Goal: Transaction & Acquisition: Subscribe to service/newsletter

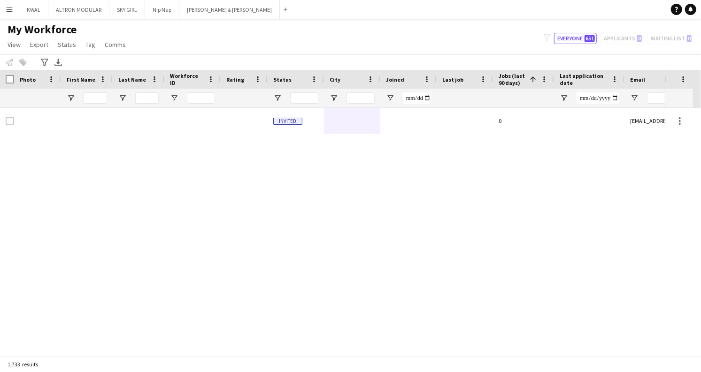
scroll to position [32170, 0]
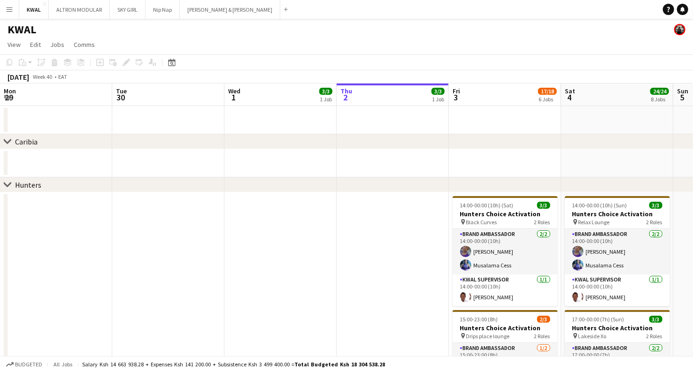
scroll to position [0, 261]
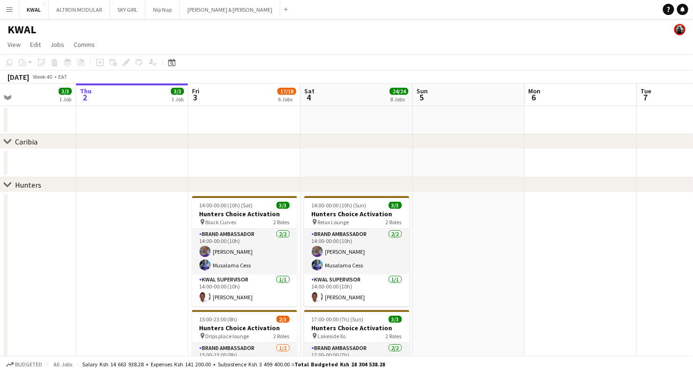
click at [7, 8] on app-icon "Menu" at bounding box center [10, 10] width 8 height 8
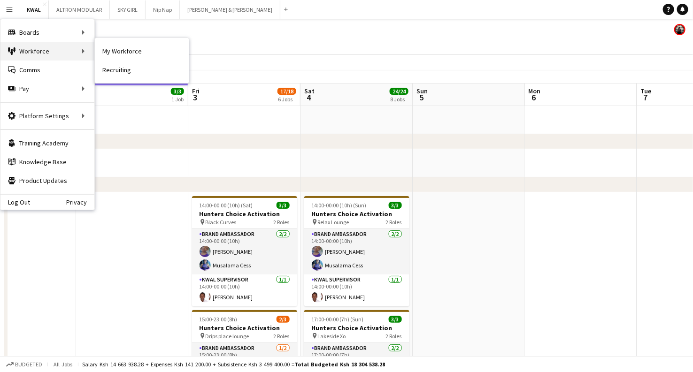
click at [41, 49] on div "Workforce Workforce" at bounding box center [47, 51] width 94 height 19
click at [59, 47] on div "Workforce Workforce" at bounding box center [47, 51] width 94 height 19
click at [116, 69] on link "Recruiting" at bounding box center [142, 70] width 94 height 19
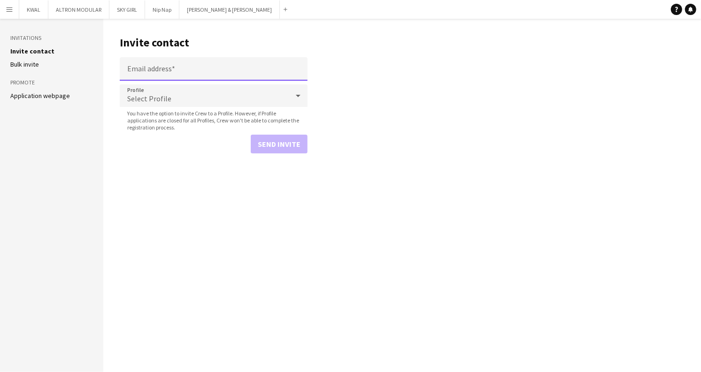
click at [155, 70] on input "Email address" at bounding box center [214, 68] width 188 height 23
type input "**********"
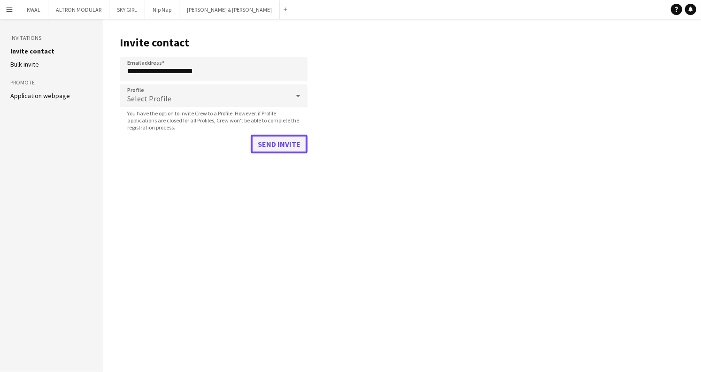
click at [279, 147] on button "Send invite" at bounding box center [279, 144] width 57 height 19
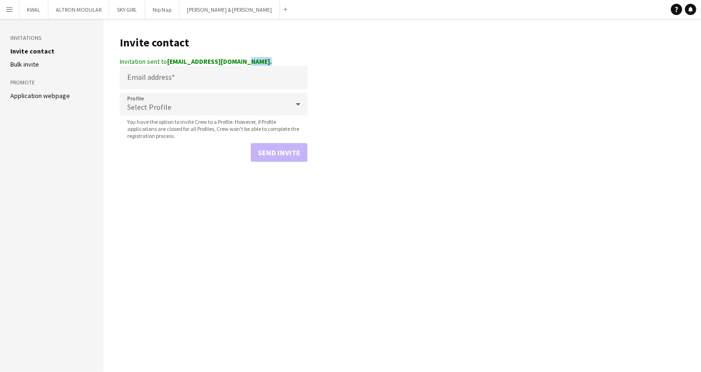
drag, startPoint x: 240, startPoint y: 64, endPoint x: 128, endPoint y: 65, distance: 111.8
click at [124, 67] on app-invite-crew-form "Invitation sent to [EMAIL_ADDRESS][DOMAIN_NAME]. Email address Profile Select P…" at bounding box center [214, 109] width 188 height 105
click at [178, 82] on input "Email address" at bounding box center [214, 77] width 188 height 23
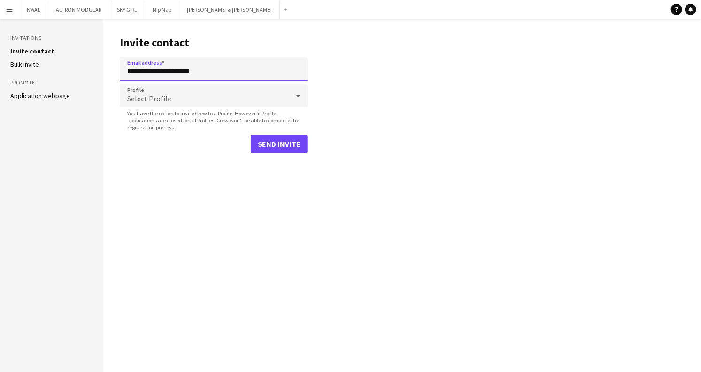
type input "**********"
click at [251, 135] on button "Send invite" at bounding box center [279, 144] width 57 height 19
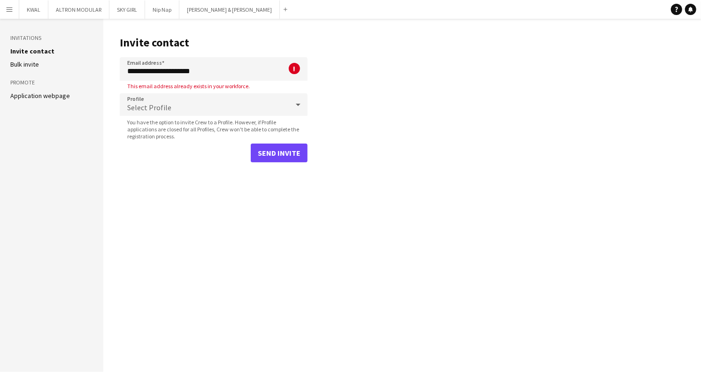
drag, startPoint x: 13, startPoint y: 12, endPoint x: 21, endPoint y: 28, distance: 17.4
click at [12, 12] on button "Menu" at bounding box center [9, 9] width 19 height 19
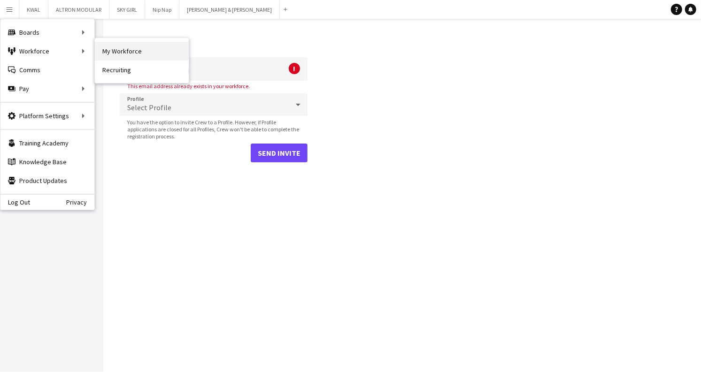
click at [116, 55] on link "My Workforce" at bounding box center [142, 51] width 94 height 19
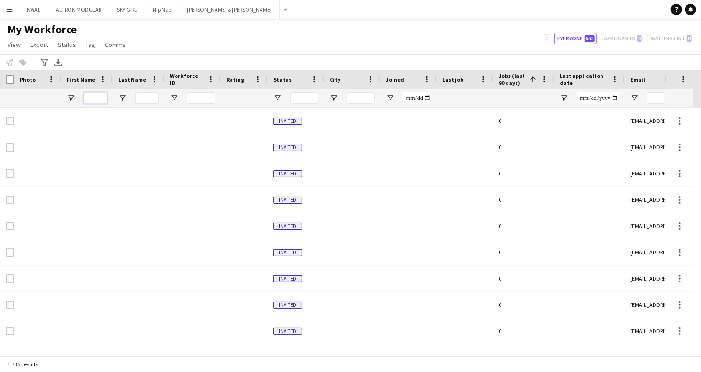
drag, startPoint x: 94, startPoint y: 96, endPoint x: 94, endPoint y: 103, distance: 7.0
click at [94, 97] on input "First Name Filter Input" at bounding box center [95, 98] width 23 height 11
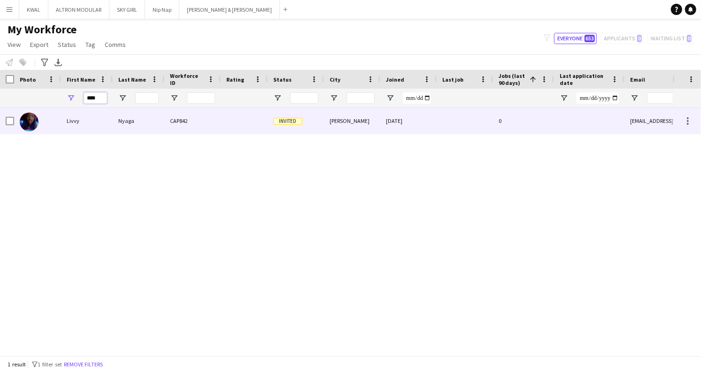
type input "****"
click at [101, 127] on div "Livvy" at bounding box center [87, 121] width 52 height 26
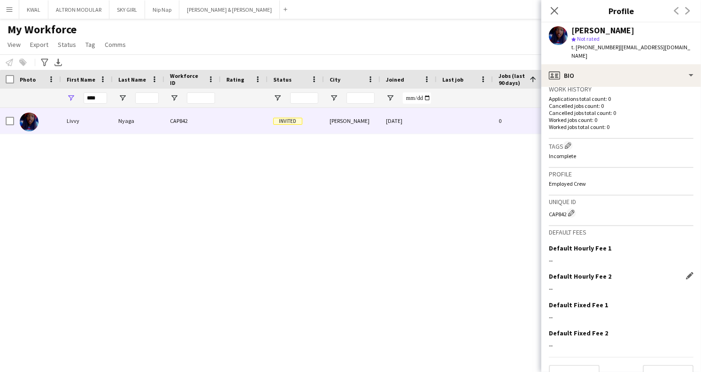
scroll to position [245, 0]
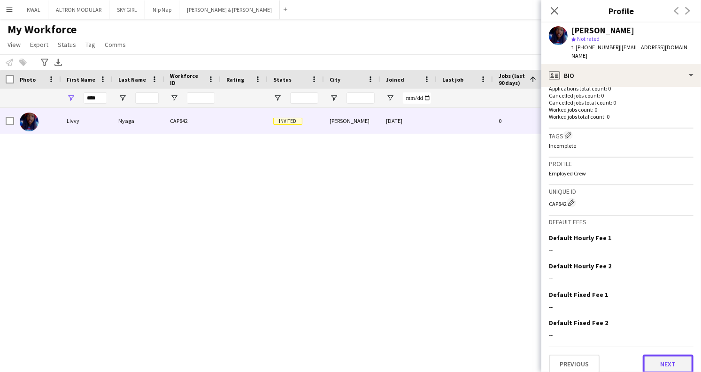
click at [658, 357] on button "Next" at bounding box center [668, 364] width 51 height 19
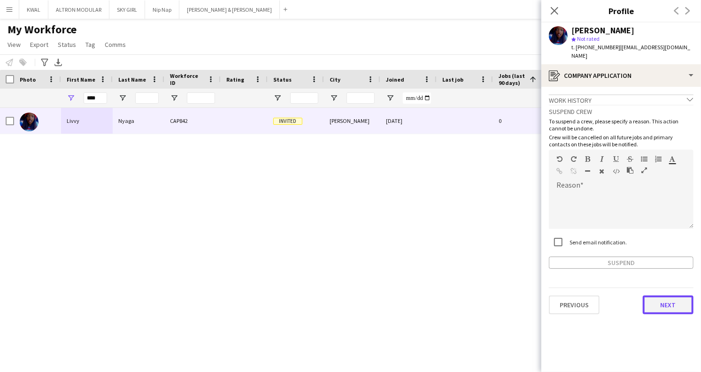
click at [668, 300] on button "Next" at bounding box center [668, 305] width 51 height 19
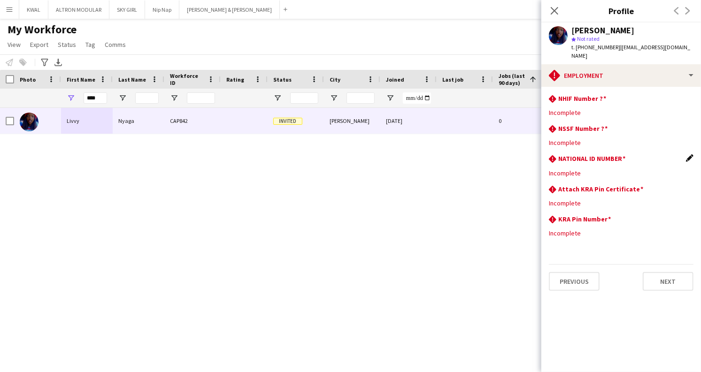
click at [690, 155] on app-icon "Edit this field" at bounding box center [690, 159] width 8 height 8
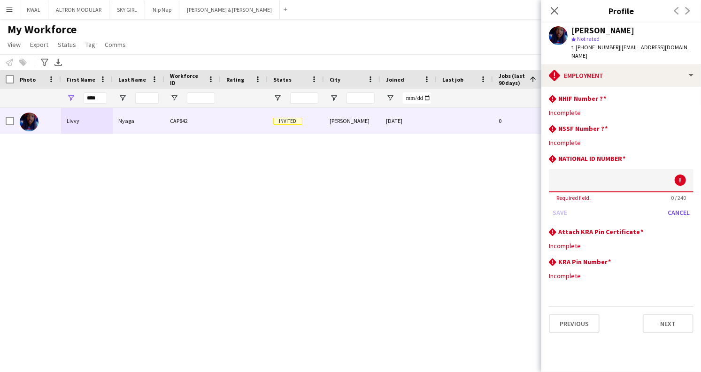
click at [590, 177] on input at bounding box center [621, 180] width 145 height 23
type input "********"
click at [554, 207] on button "Save" at bounding box center [560, 212] width 22 height 15
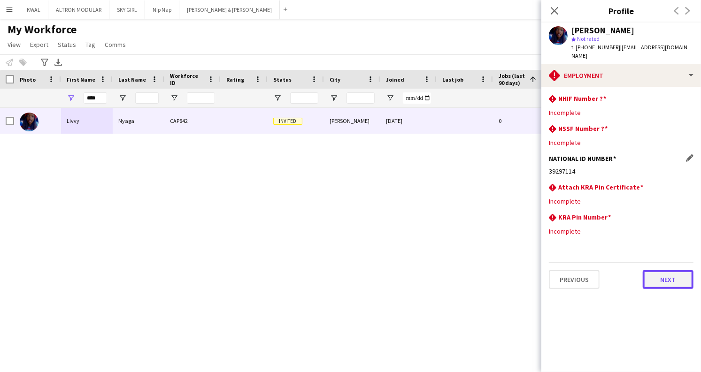
click at [663, 271] on button "Next" at bounding box center [668, 280] width 51 height 19
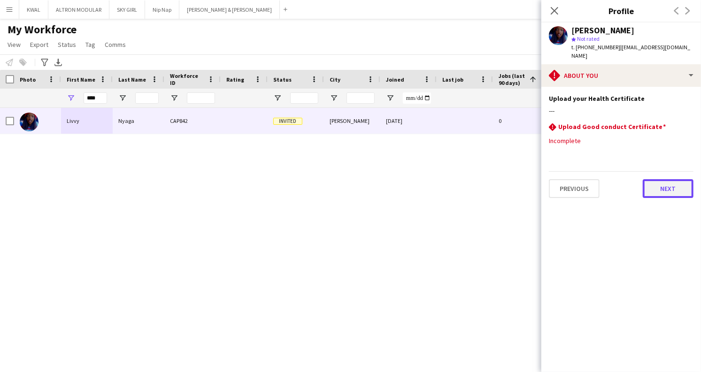
click at [657, 179] on button "Next" at bounding box center [668, 188] width 51 height 19
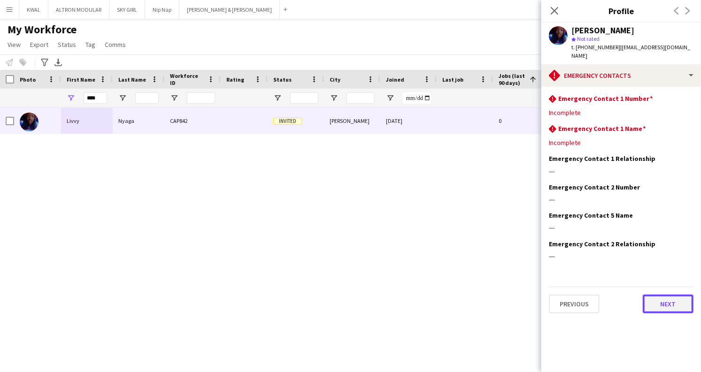
click at [671, 295] on button "Next" at bounding box center [668, 304] width 51 height 19
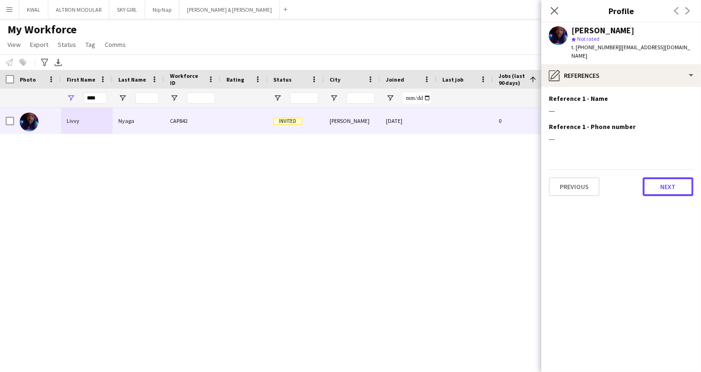
click at [664, 179] on button "Next" at bounding box center [668, 187] width 51 height 19
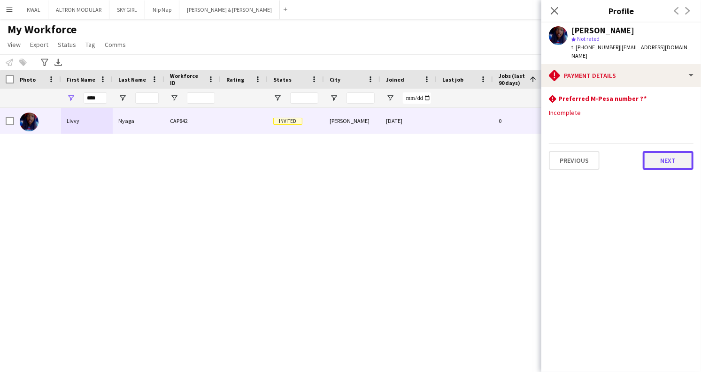
click at [669, 151] on button "Next" at bounding box center [668, 160] width 51 height 19
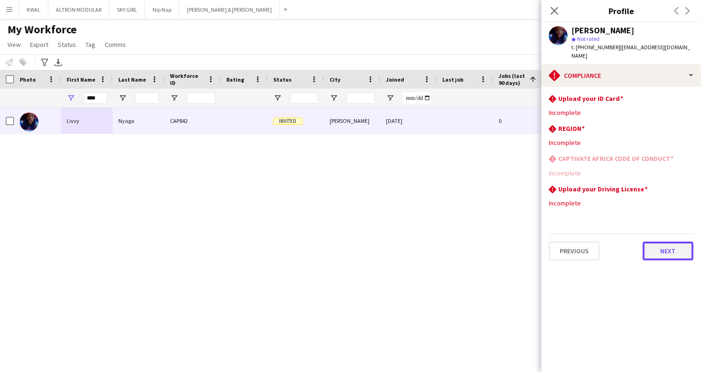
click at [658, 242] on button "Next" at bounding box center [668, 251] width 51 height 19
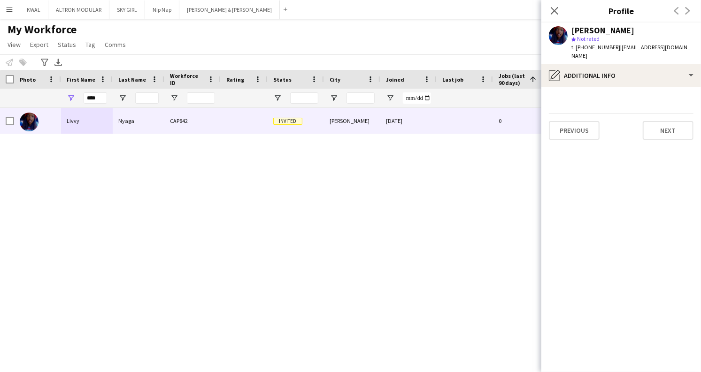
click at [676, 132] on app-section-data-types "Previous Next" at bounding box center [622, 230] width 160 height 286
click at [554, 12] on icon at bounding box center [554, 10] width 9 height 9
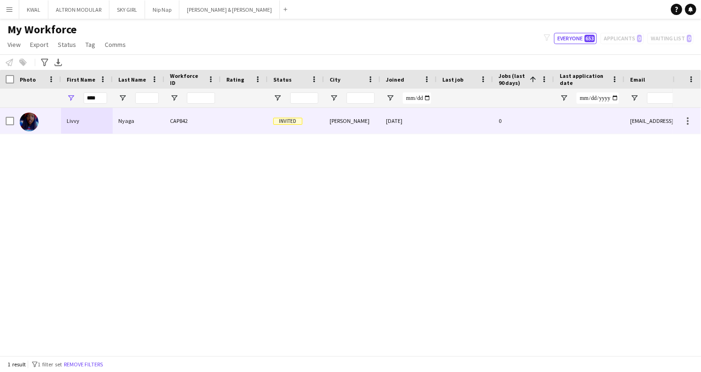
click at [197, 124] on div "CAP842" at bounding box center [192, 121] width 56 height 26
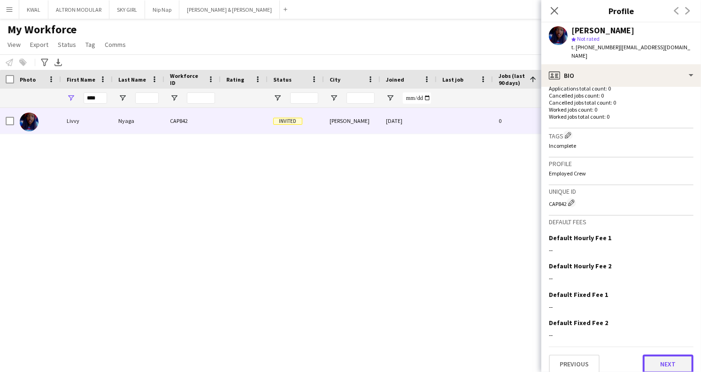
click at [667, 361] on button "Next" at bounding box center [668, 364] width 51 height 19
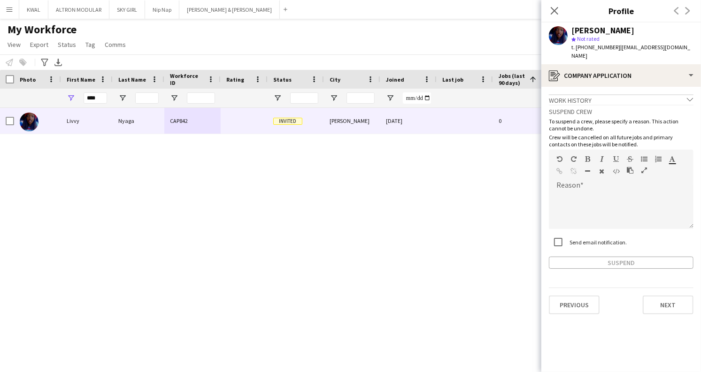
click at [667, 361] on app-crew-profile-application "Work history chevron-down Incomplete Suspend crew To suspend a crew, please spe…" at bounding box center [622, 230] width 160 height 286
click at [665, 296] on button "Next" at bounding box center [668, 305] width 51 height 19
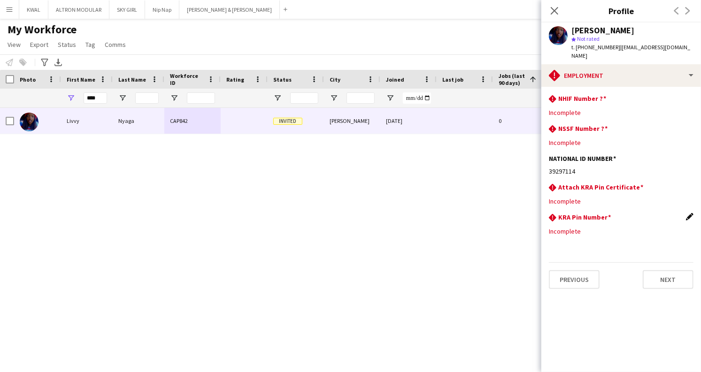
click at [692, 213] on app-icon "Edit this field" at bounding box center [690, 217] width 8 height 8
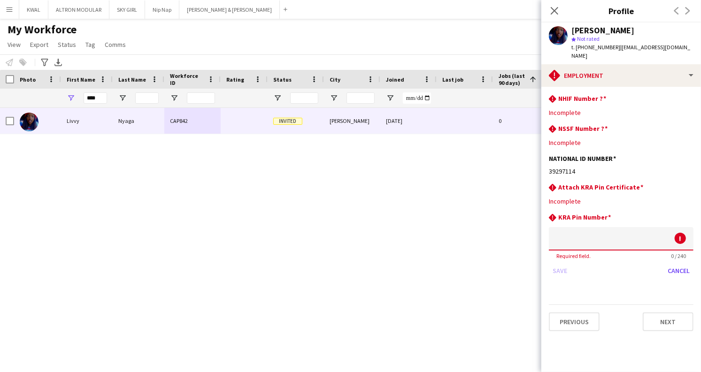
click at [581, 232] on input at bounding box center [621, 238] width 145 height 23
type input "**********"
click at [563, 265] on button "Save" at bounding box center [560, 271] width 22 height 15
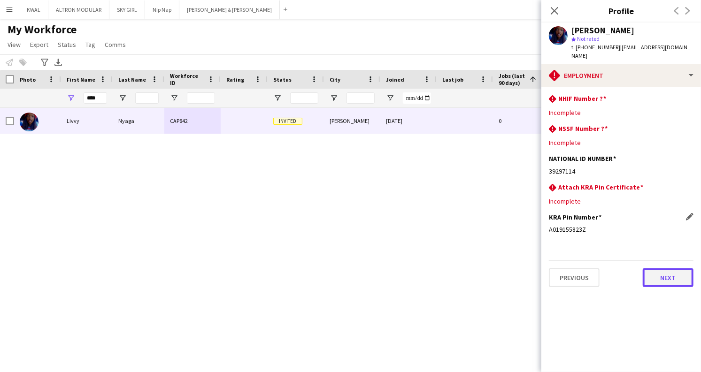
click at [669, 272] on button "Next" at bounding box center [668, 278] width 51 height 19
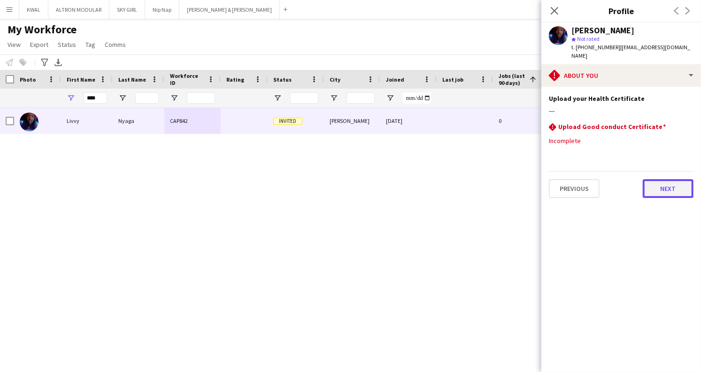
click at [663, 179] on button "Next" at bounding box center [668, 188] width 51 height 19
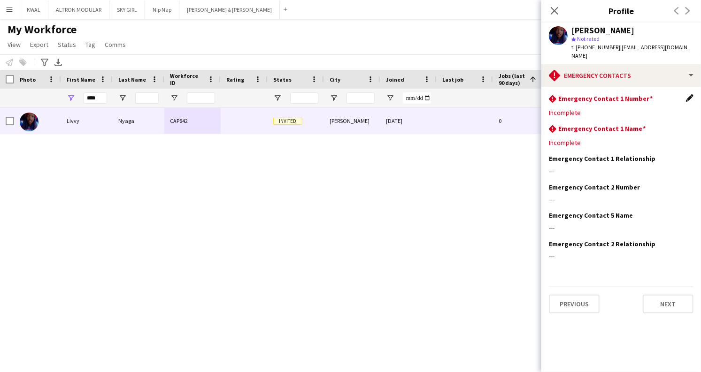
click at [691, 94] on app-icon "Edit this field" at bounding box center [690, 98] width 8 height 8
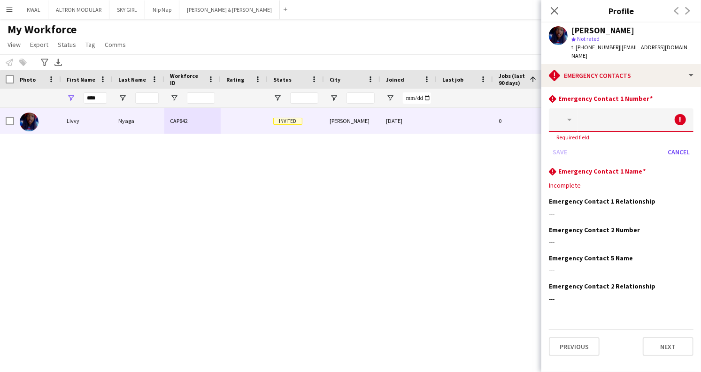
click at [572, 114] on button "button" at bounding box center [563, 120] width 29 height 23
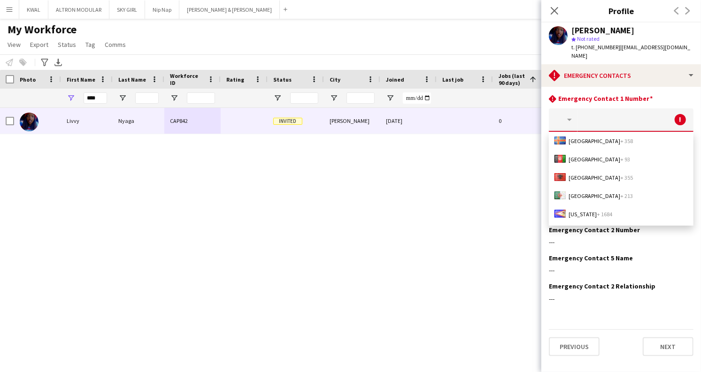
click at [561, 114] on button "button" at bounding box center [563, 120] width 29 height 23
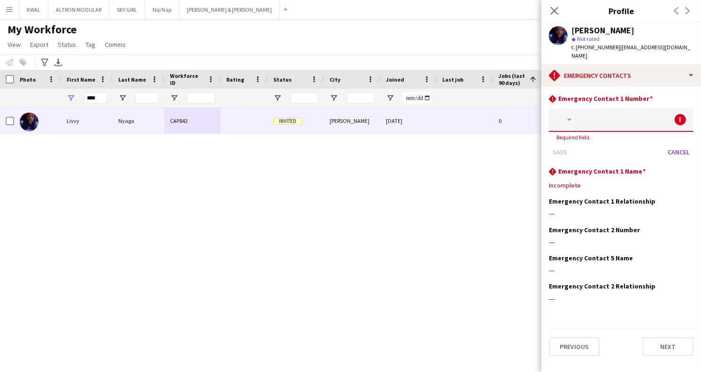
click at [561, 114] on button "button" at bounding box center [563, 120] width 29 height 23
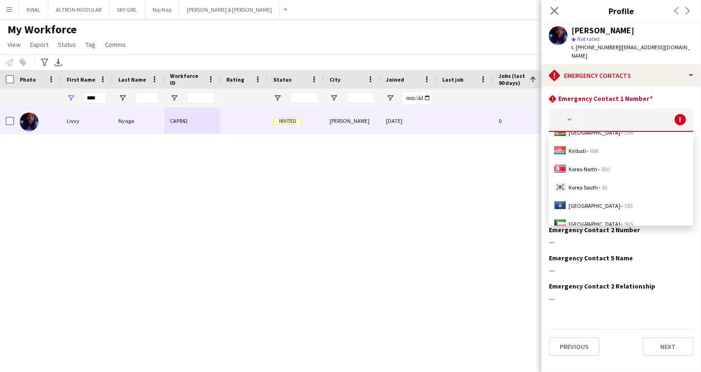
scroll to position [73, 0]
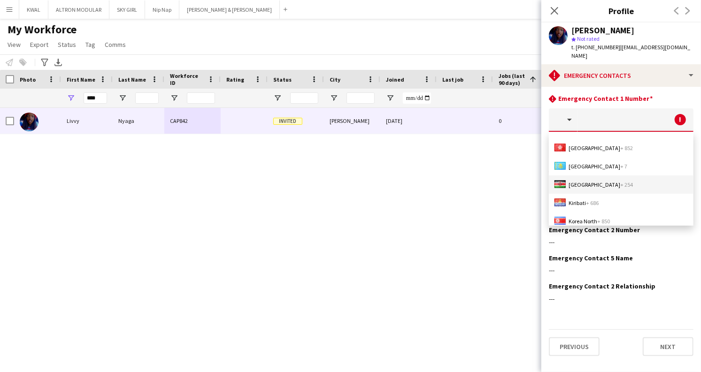
click at [581, 181] on span "[GEOGRAPHIC_DATA] + 254" at bounding box center [601, 184] width 64 height 7
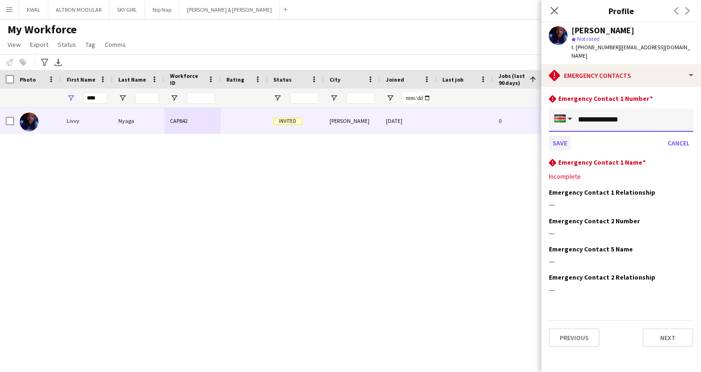
type input "**********"
click at [562, 136] on button "Save" at bounding box center [560, 143] width 22 height 15
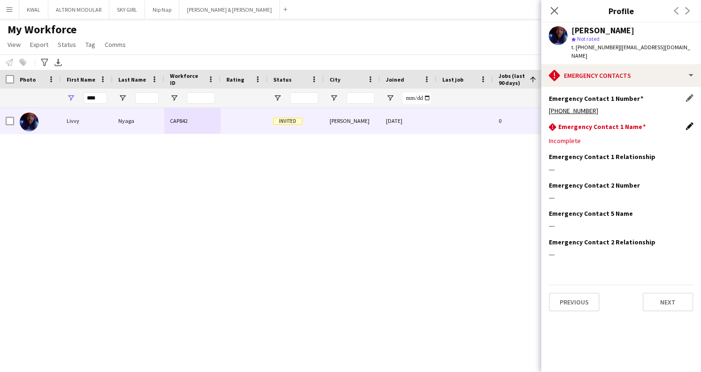
click at [690, 123] on app-icon "Edit this field" at bounding box center [690, 127] width 8 height 8
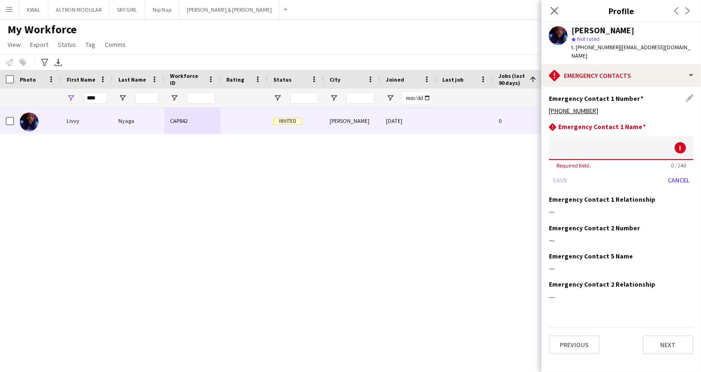
click at [586, 142] on input at bounding box center [621, 148] width 145 height 23
click button "Cancel" at bounding box center [679, 180] width 30 height 15
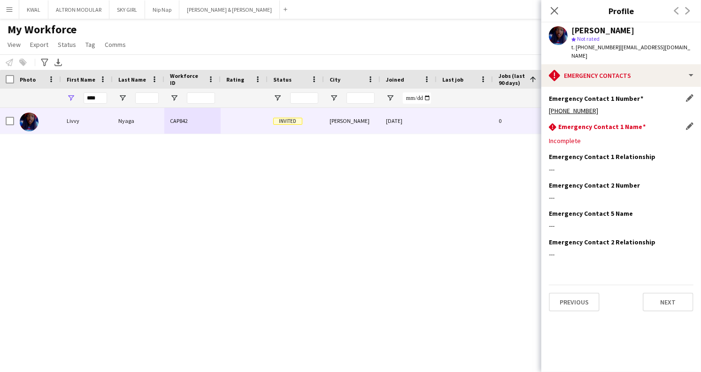
click at [691, 123] on app-icon "Edit this field" at bounding box center [690, 127] width 8 height 8
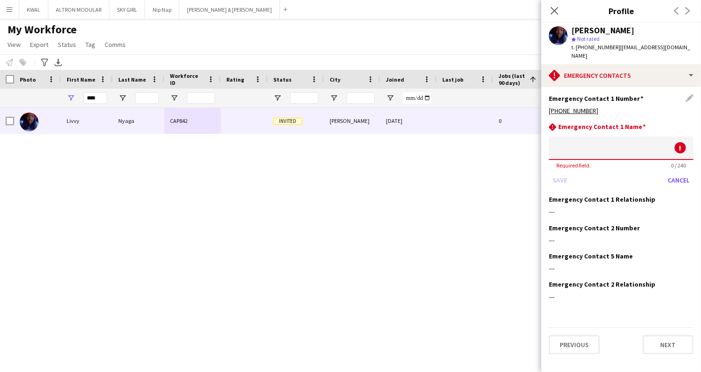
click at [571, 139] on input at bounding box center [621, 148] width 145 height 23
drag, startPoint x: 617, startPoint y: 141, endPoint x: 587, endPoint y: 143, distance: 30.6
click at [587, 143] on input "**********" at bounding box center [621, 148] width 145 height 23
type input "**********"
click at [559, 173] on button "Save" at bounding box center [560, 180] width 22 height 15
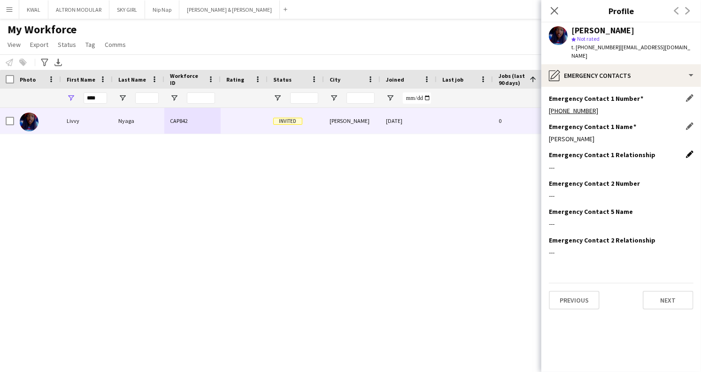
click at [689, 151] on app-icon "Edit this field" at bounding box center [690, 155] width 8 height 8
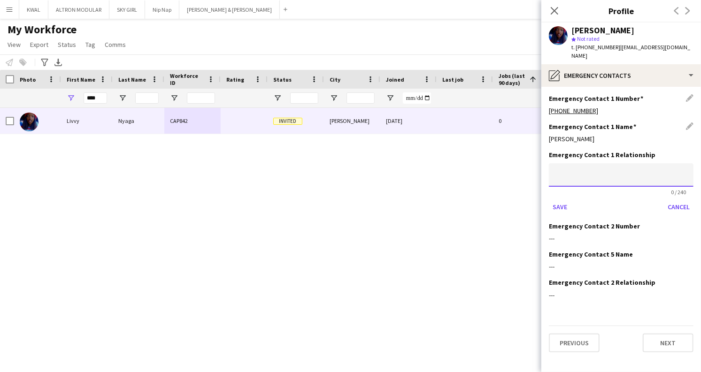
click at [600, 171] on input at bounding box center [621, 174] width 145 height 23
type input "******"
click at [557, 200] on button "Save" at bounding box center [560, 207] width 22 height 15
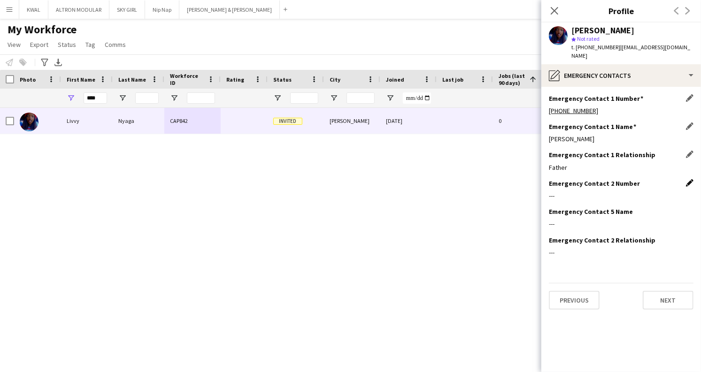
click at [689, 179] on app-icon "Edit this field" at bounding box center [690, 183] width 8 height 8
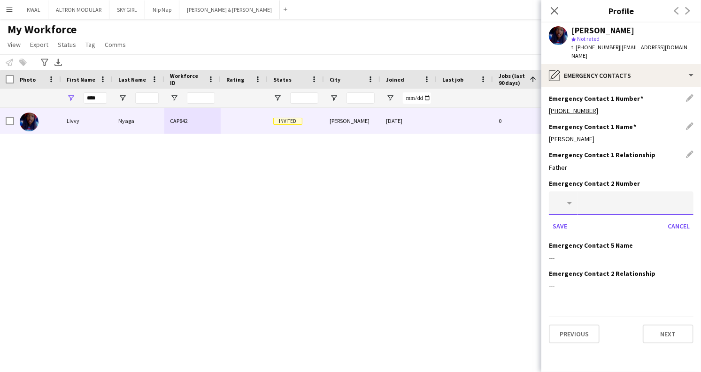
click at [567, 197] on button "button" at bounding box center [563, 203] width 29 height 23
click at [565, 192] on button "button" at bounding box center [563, 203] width 29 height 23
click at [570, 196] on button "button" at bounding box center [563, 203] width 29 height 23
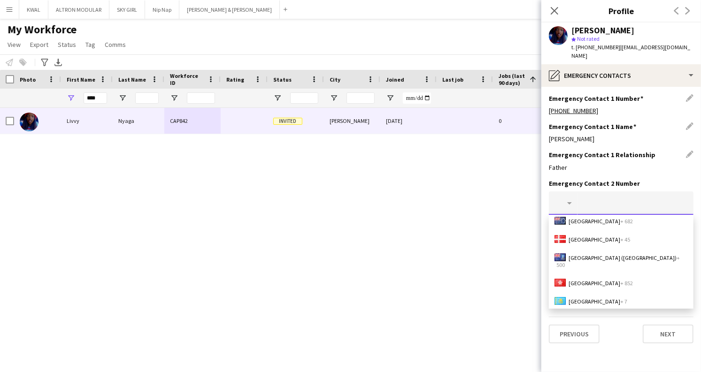
scroll to position [73, 0]
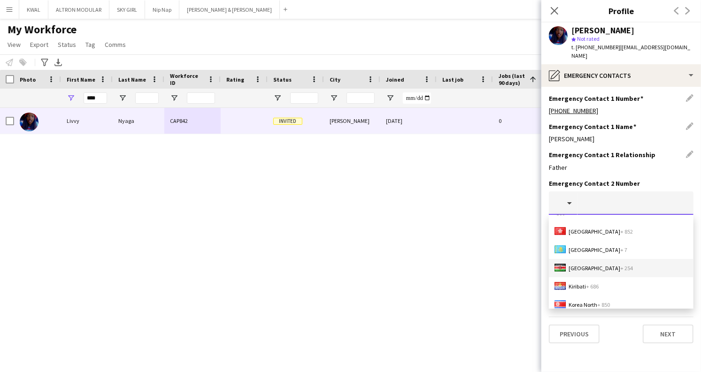
drag, startPoint x: 569, startPoint y: 250, endPoint x: 581, endPoint y: 239, distance: 15.9
click at [569, 265] on span "[GEOGRAPHIC_DATA] + 254" at bounding box center [601, 268] width 64 height 7
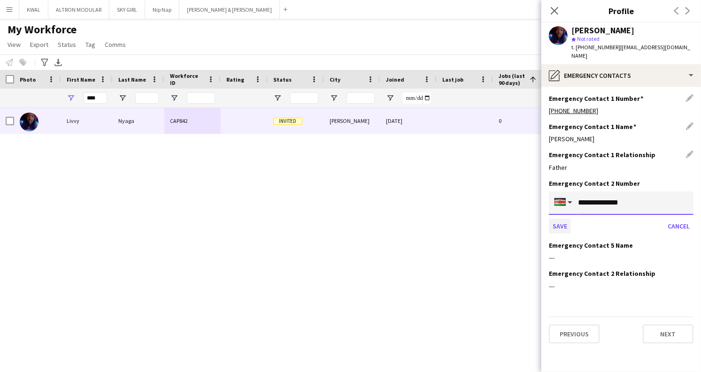
type input "**********"
click at [554, 219] on button "Save" at bounding box center [560, 226] width 22 height 15
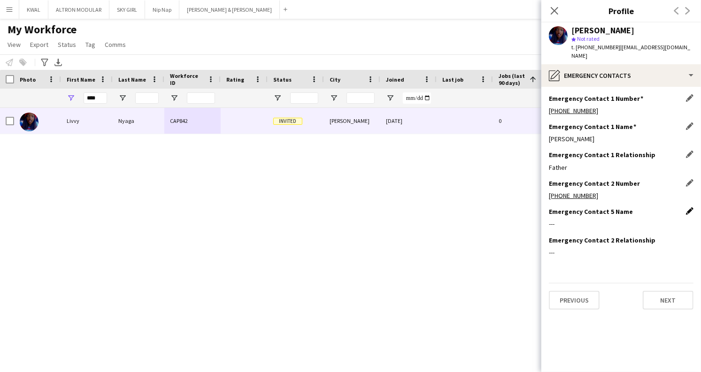
click at [691, 208] on app-icon "Edit this field" at bounding box center [690, 212] width 8 height 8
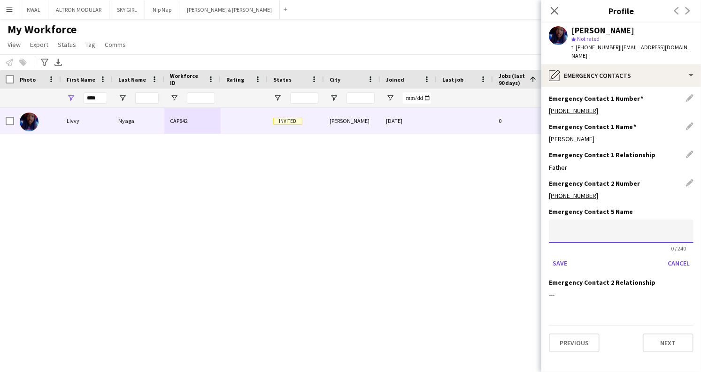
click at [567, 226] on input at bounding box center [621, 231] width 145 height 23
type input "*"
click at [577, 223] on input "**********" at bounding box center [621, 231] width 145 height 23
type input "**********"
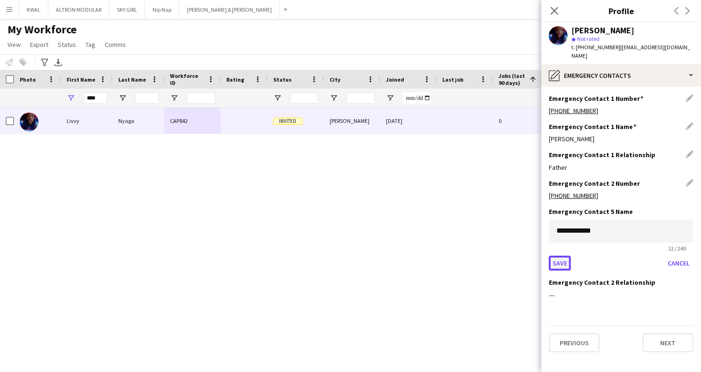
click at [564, 256] on button "Save" at bounding box center [560, 263] width 22 height 15
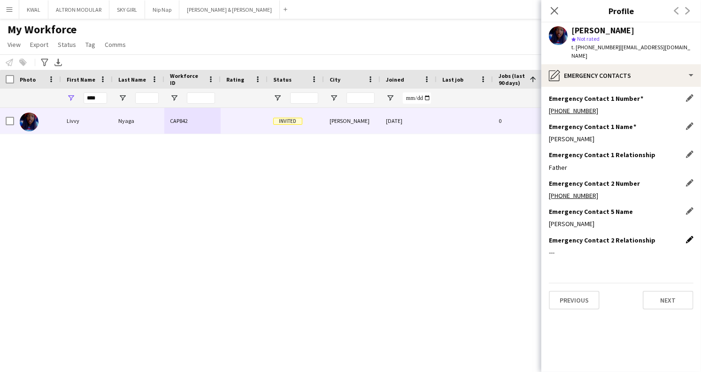
click at [689, 236] on app-icon "Edit this field" at bounding box center [690, 240] width 8 height 8
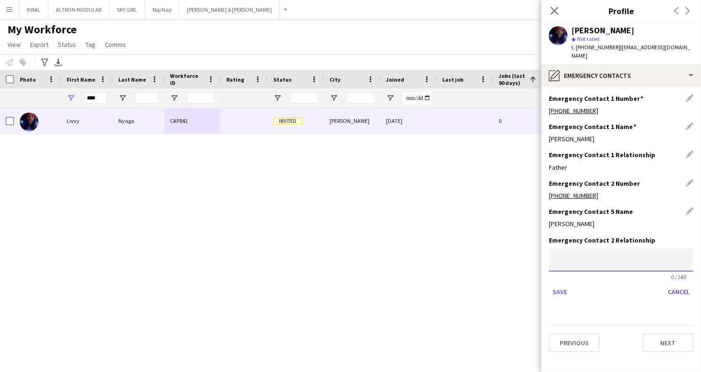
click at [619, 249] on input at bounding box center [621, 259] width 145 height 23
type input "******"
click at [566, 285] on button "Save" at bounding box center [560, 292] width 22 height 15
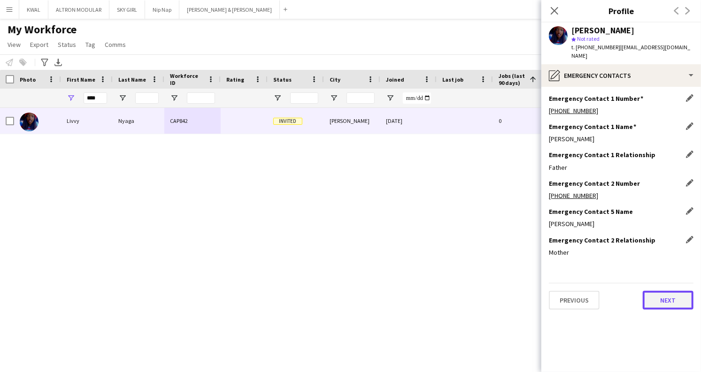
click at [663, 294] on button "Next" at bounding box center [668, 300] width 51 height 19
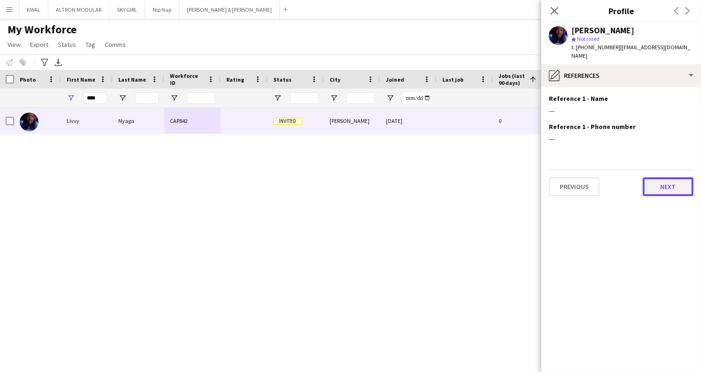
click at [664, 180] on button "Next" at bounding box center [668, 187] width 51 height 19
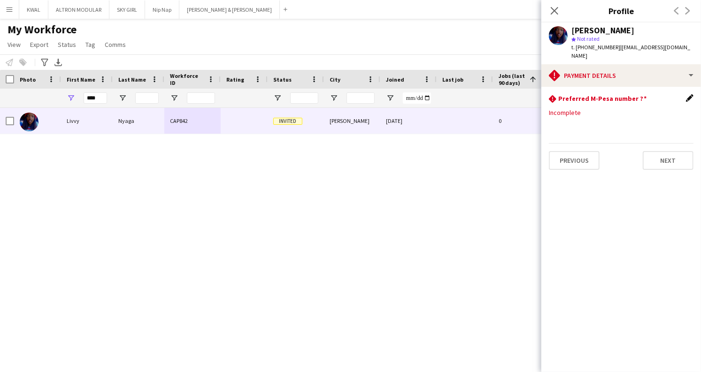
click at [688, 94] on app-icon "Edit this field" at bounding box center [690, 98] width 8 height 8
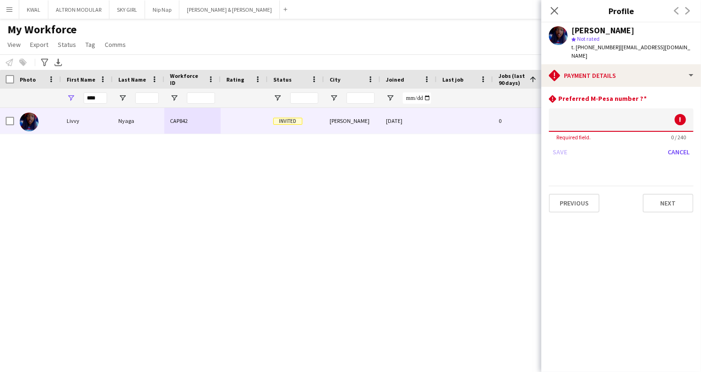
click at [582, 113] on input at bounding box center [621, 120] width 145 height 23
click at [578, 110] on input at bounding box center [621, 120] width 145 height 23
type input "**********"
click at [556, 145] on button "Save" at bounding box center [560, 152] width 22 height 15
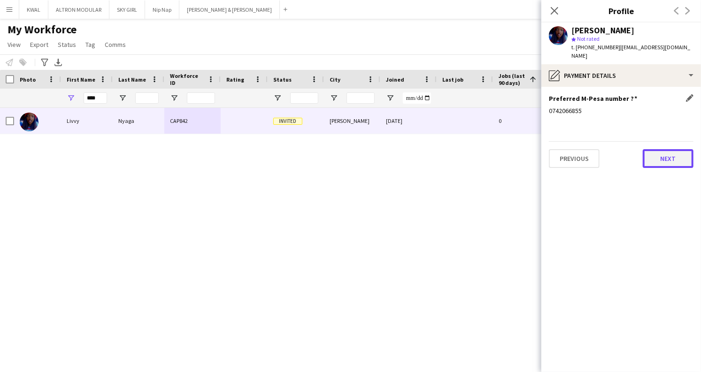
click at [663, 149] on button "Next" at bounding box center [668, 158] width 51 height 19
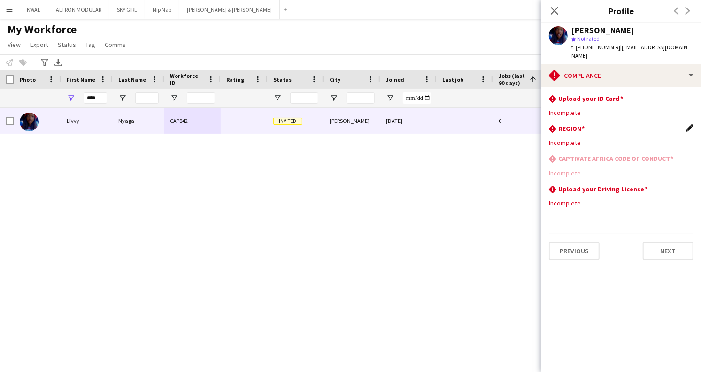
click at [686, 124] on app-icon "Edit this field" at bounding box center [690, 128] width 8 height 8
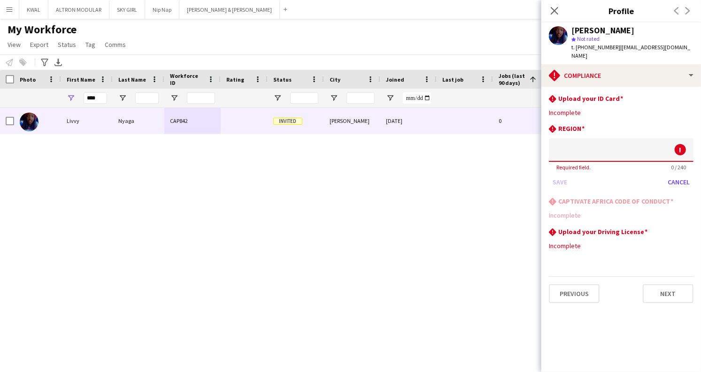
click at [605, 147] on input at bounding box center [621, 150] width 145 height 23
type input "*****"
drag, startPoint x: 564, startPoint y: 174, endPoint x: 675, endPoint y: 215, distance: 118.3
click at [566, 175] on button "Save" at bounding box center [560, 182] width 22 height 15
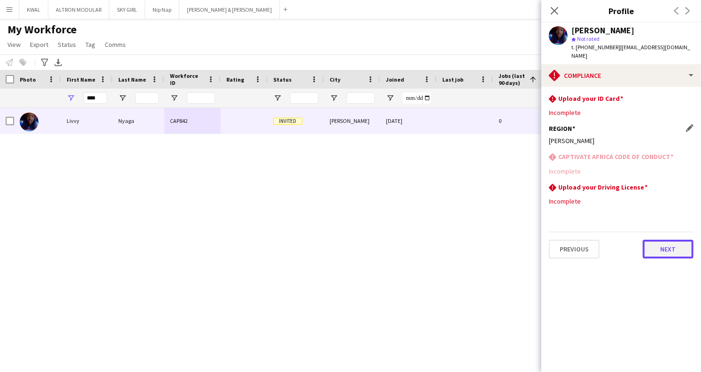
click at [661, 242] on button "Next" at bounding box center [668, 249] width 51 height 19
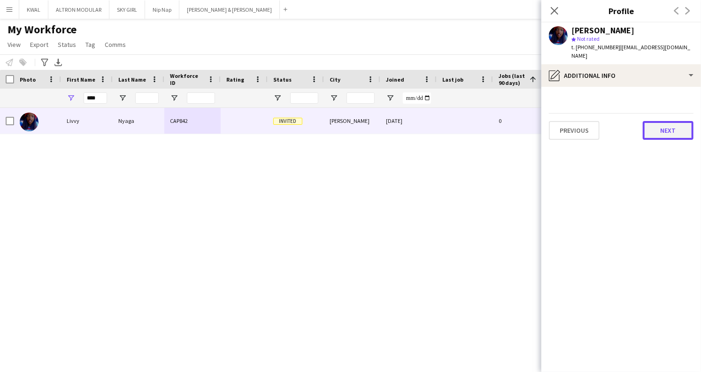
click at [669, 125] on button "Next" at bounding box center [668, 130] width 51 height 19
click at [662, 123] on button "Next" at bounding box center [668, 130] width 51 height 19
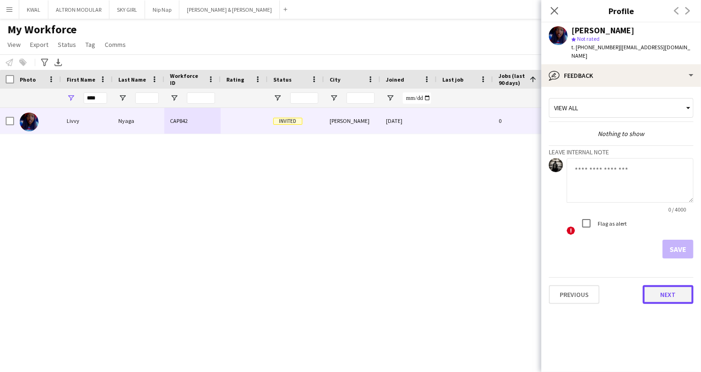
click at [667, 287] on button "Next" at bounding box center [668, 295] width 51 height 19
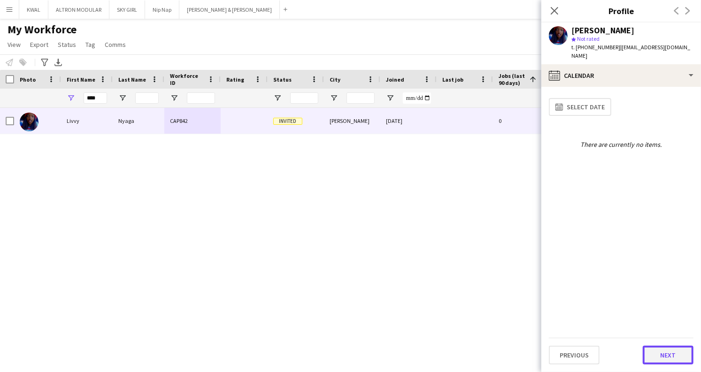
click at [664, 356] on button "Next" at bounding box center [668, 355] width 51 height 19
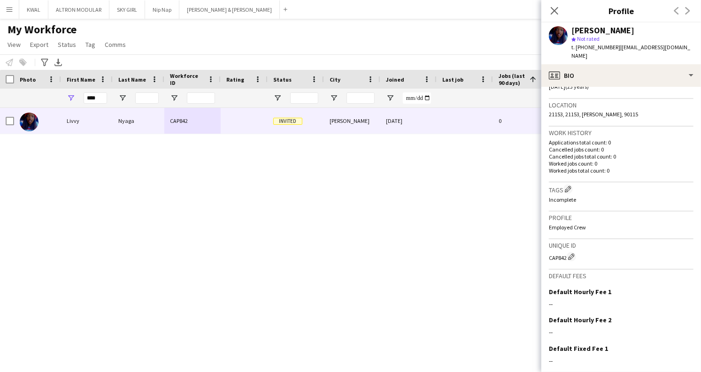
scroll to position [245, 0]
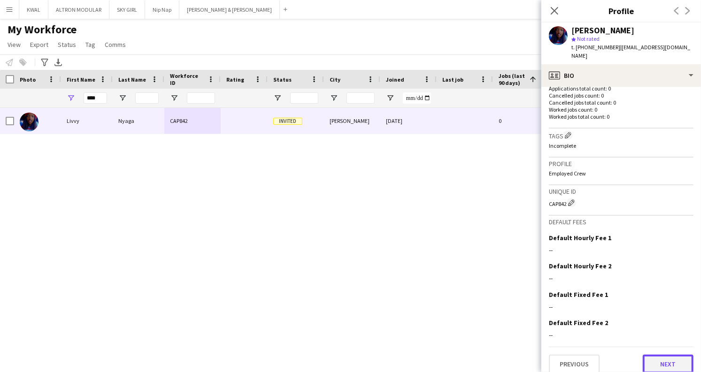
click at [659, 355] on button "Next" at bounding box center [668, 364] width 51 height 19
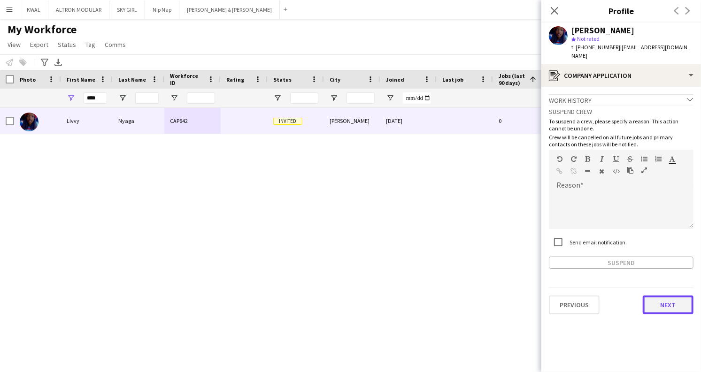
click at [671, 301] on button "Next" at bounding box center [668, 305] width 51 height 19
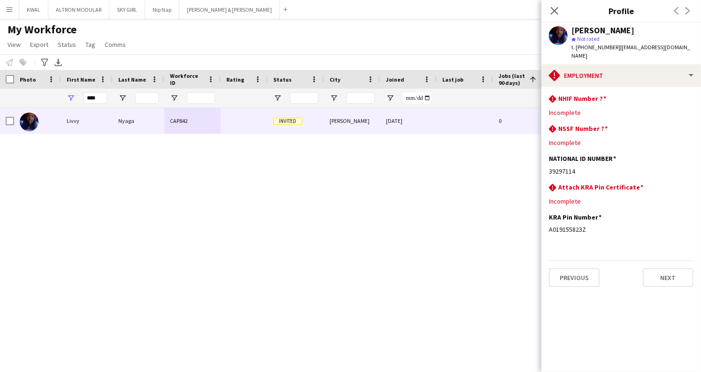
drag, startPoint x: 351, startPoint y: 235, endPoint x: 342, endPoint y: 229, distance: 10.8
click at [348, 232] on div "[PERSON_NAME] CAP842 Invited Joska [DATE] 0 [EMAIL_ADDRESS][DOMAIN_NAME]" at bounding box center [336, 228] width 673 height 240
click at [10, 10] on app-icon "Menu" at bounding box center [10, 10] width 8 height 8
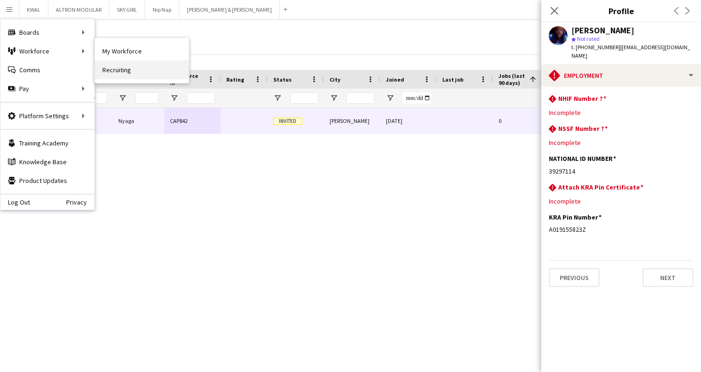
click at [127, 65] on link "Recruiting" at bounding box center [142, 70] width 94 height 19
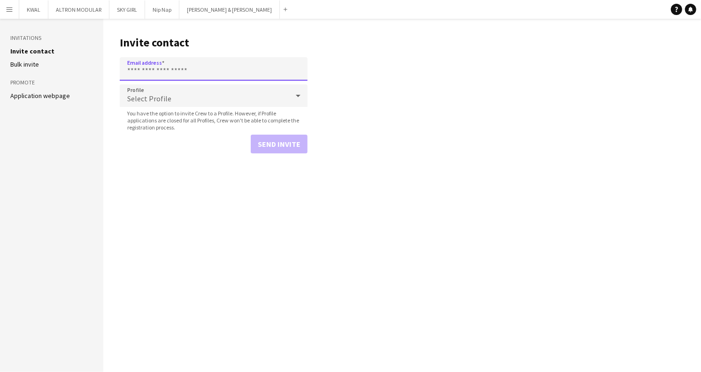
click at [165, 71] on input "Email address" at bounding box center [214, 68] width 188 height 23
type input "**********"
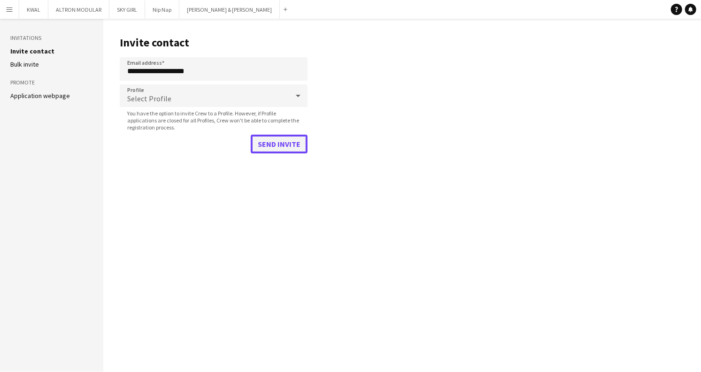
click at [273, 141] on button "Send invite" at bounding box center [279, 144] width 57 height 19
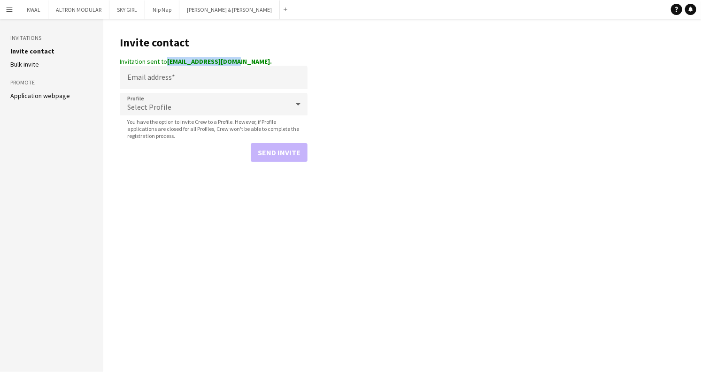
drag, startPoint x: 238, startPoint y: 62, endPoint x: 168, endPoint y: 64, distance: 70.5
click at [168, 64] on strong "[EMAIL_ADDRESS][DOMAIN_NAME]." at bounding box center [219, 61] width 105 height 8
copy strong "[EMAIL_ADDRESS][DOMAIN_NAME]"
click at [163, 77] on input "Email address" at bounding box center [214, 77] width 188 height 23
paste input "**********"
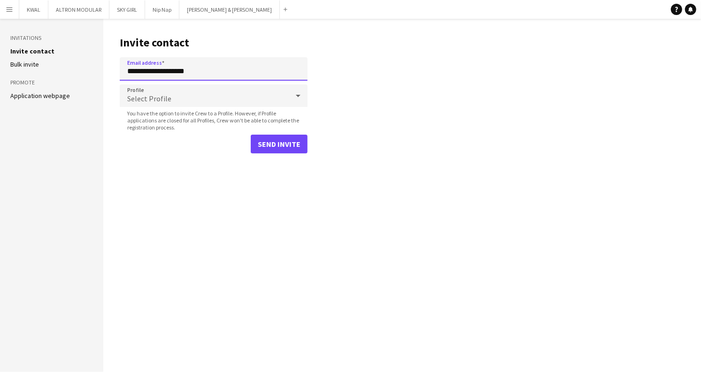
type input "**********"
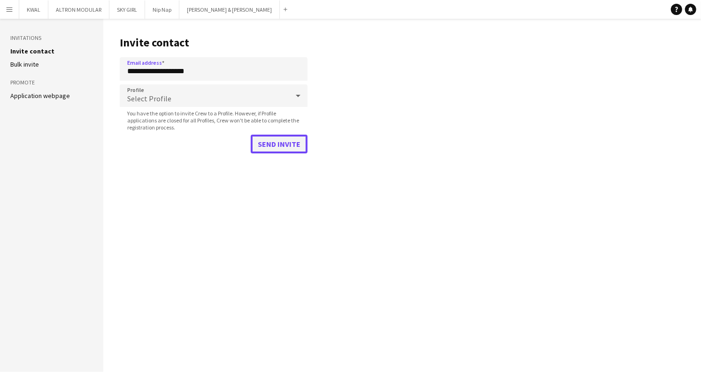
click at [287, 143] on button "Send invite" at bounding box center [279, 144] width 57 height 19
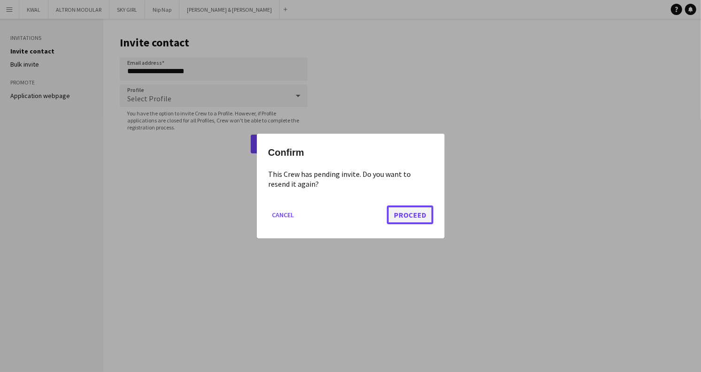
click at [407, 212] on button "Proceed" at bounding box center [410, 215] width 47 height 19
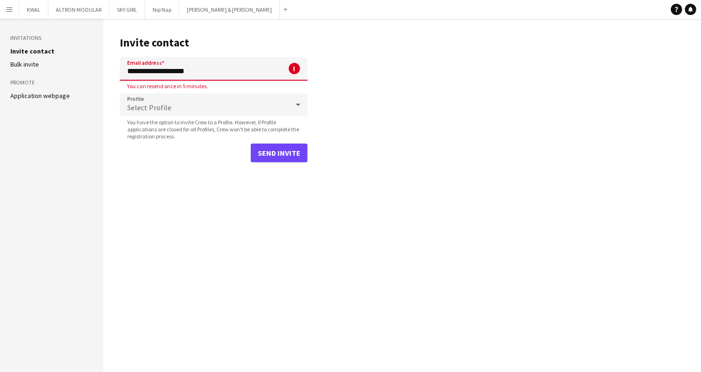
click at [222, 72] on input "**********" at bounding box center [214, 68] width 188 height 23
click at [186, 109] on div "Select Profile" at bounding box center [204, 104] width 169 height 23
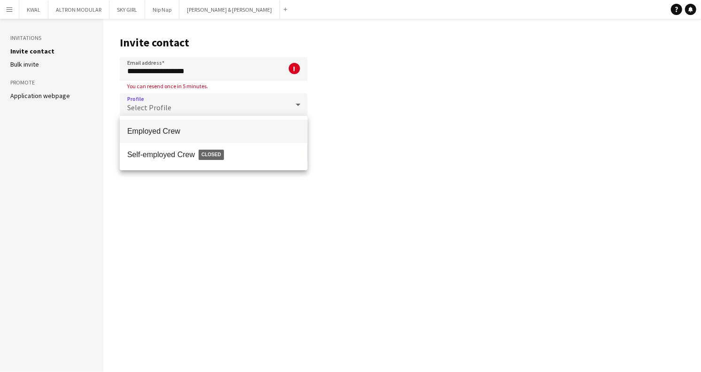
drag, startPoint x: 458, startPoint y: 121, endPoint x: 450, endPoint y: 117, distance: 9.7
click at [460, 120] on div at bounding box center [350, 186] width 701 height 372
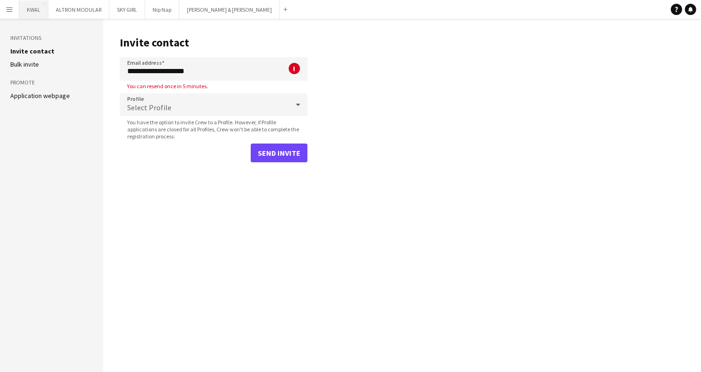
click at [26, 12] on button "KWAL Close" at bounding box center [33, 9] width 29 height 18
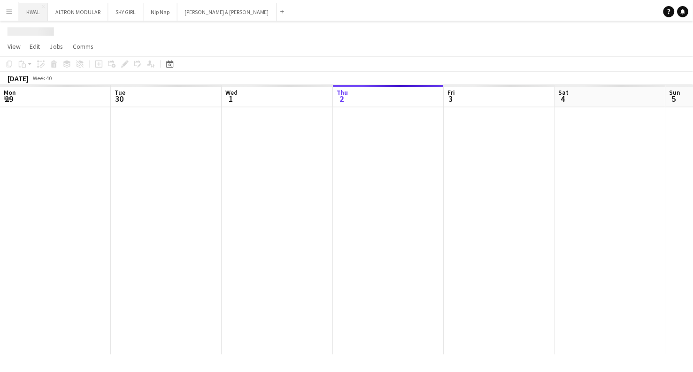
scroll to position [0, 225]
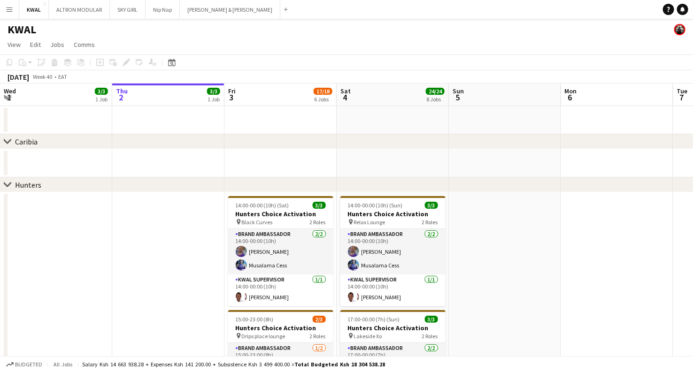
click at [10, 12] on app-icon "Menu" at bounding box center [10, 10] width 8 height 8
